Goal: Task Accomplishment & Management: Use online tool/utility

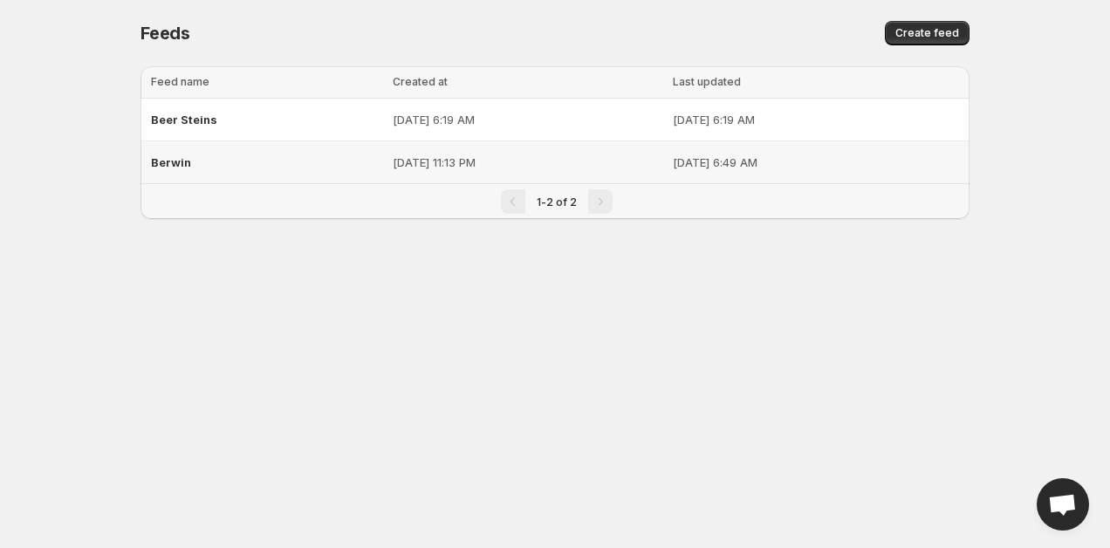
click at [172, 164] on span "Berwin" at bounding box center [171, 162] width 40 height 14
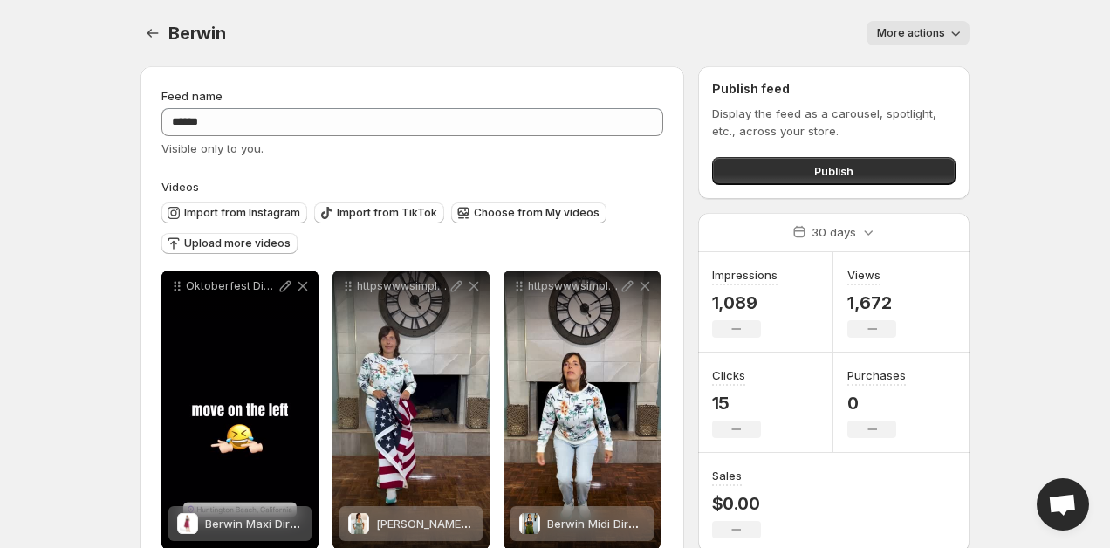
scroll to position [38, 0]
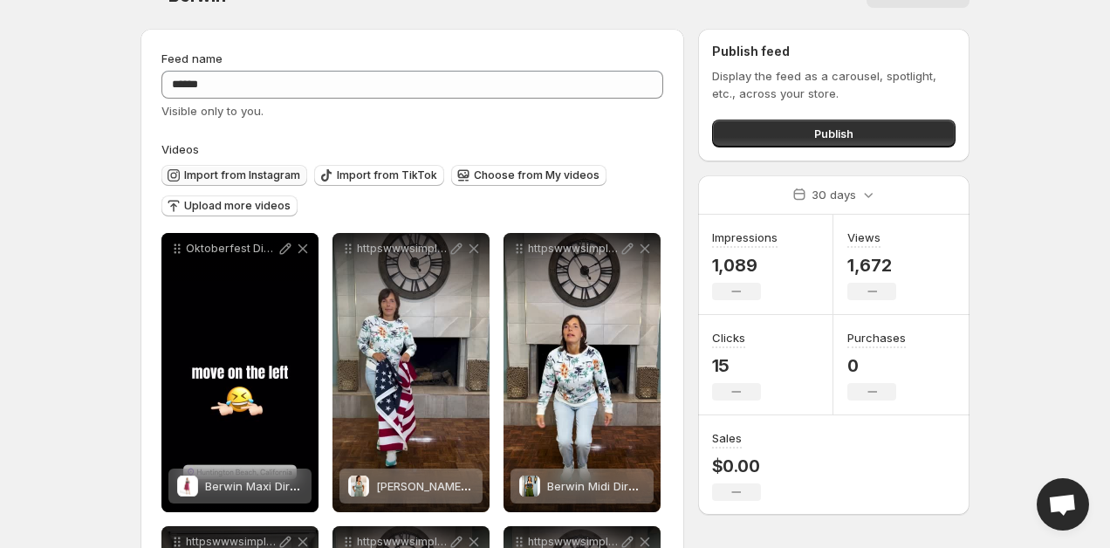
click at [231, 173] on span "Import from Instagram" at bounding box center [242, 175] width 116 height 14
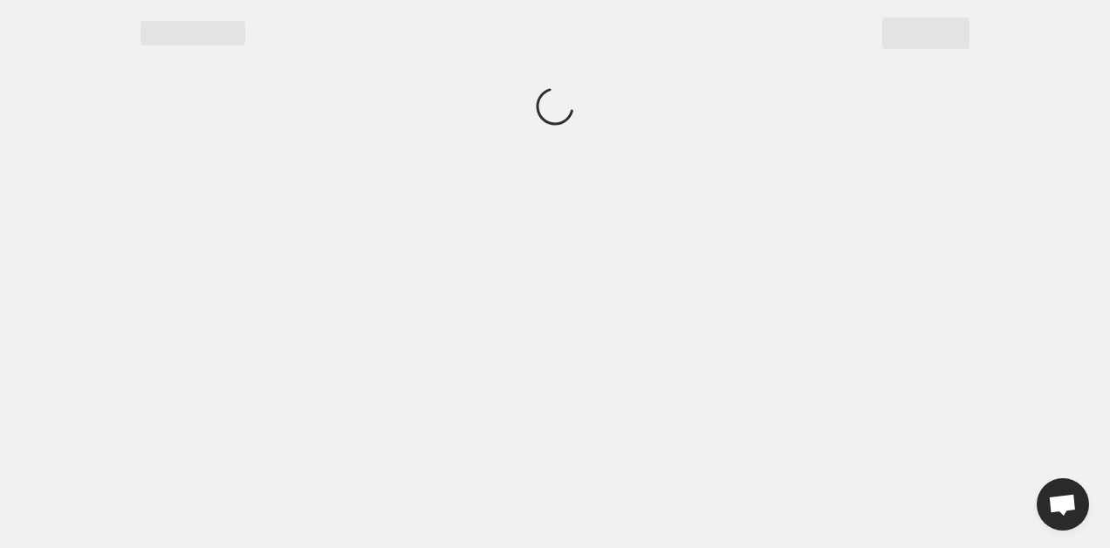
scroll to position [0, 0]
